Goal: Task Accomplishment & Management: Manage account settings

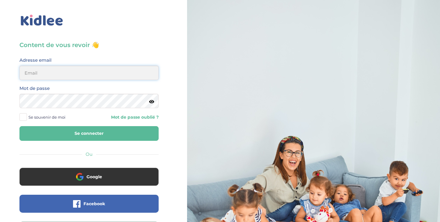
type input "thomasld@sfr.fr"
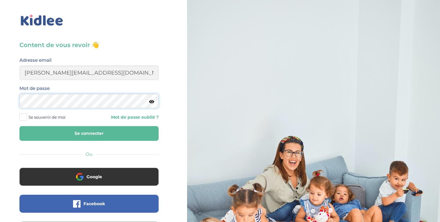
click at [89, 133] on button "Se connecter" at bounding box center [88, 133] width 139 height 15
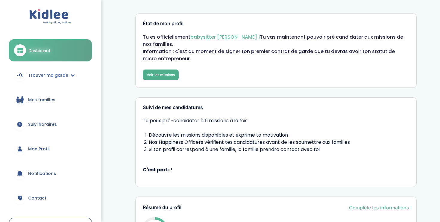
click at [166, 75] on link "Voir les missions" at bounding box center [161, 74] width 36 height 11
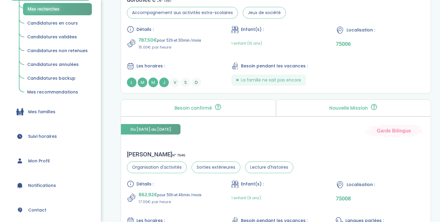
scroll to position [91, 0]
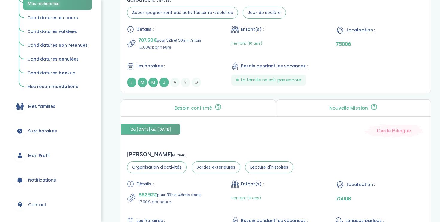
click at [44, 154] on span "Mon Profil" at bounding box center [39, 155] width 22 height 6
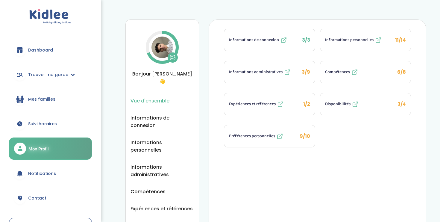
click at [161, 46] on img at bounding box center [163, 48] width 22 height 22
click at [176, 61] on button at bounding box center [173, 57] width 10 height 10
click at [282, 40] on icon at bounding box center [283, 40] width 7 height 7
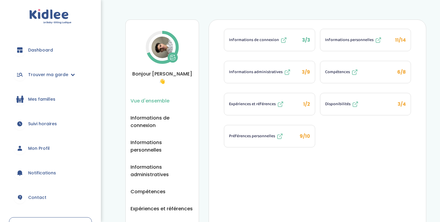
click at [173, 58] on icon at bounding box center [173, 59] width 5 height 2
